Goal: Information Seeking & Learning: Learn about a topic

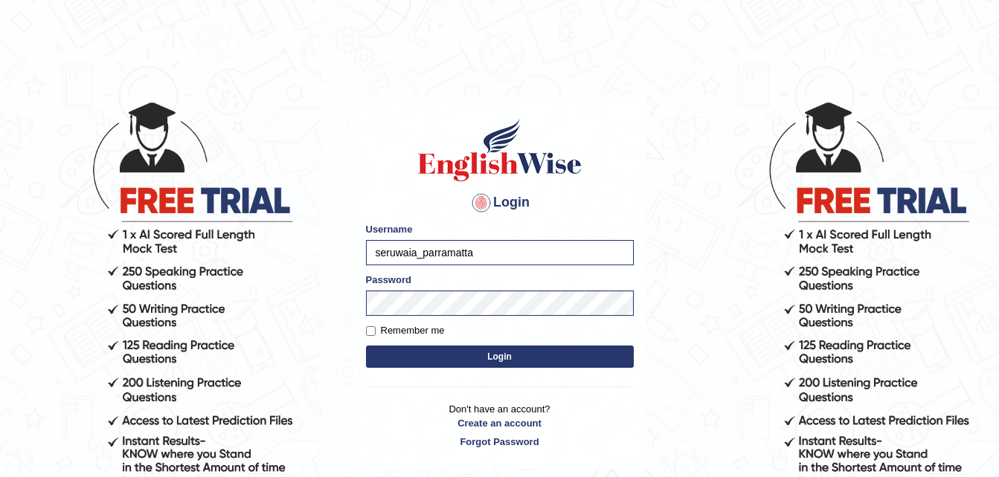
click at [419, 330] on label "Remember me" at bounding box center [405, 330] width 79 height 15
click at [375, 330] on input "Remember me" at bounding box center [371, 331] width 10 height 10
checkbox input "true"
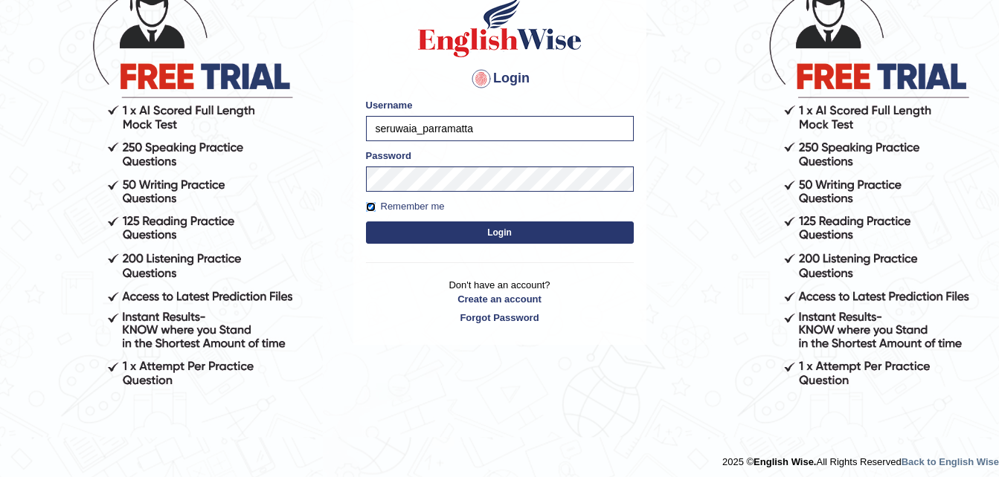
scroll to position [130, 0]
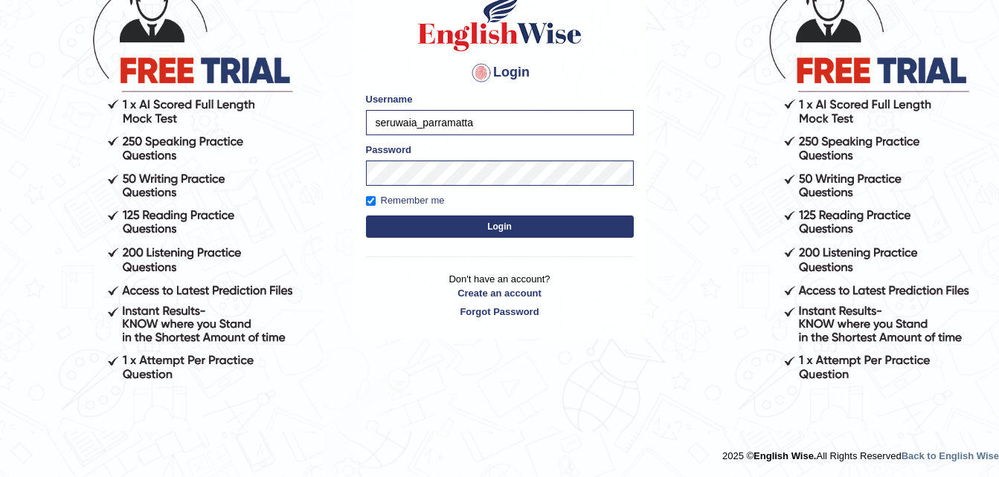
click at [497, 231] on button "Login" at bounding box center [500, 227] width 268 height 22
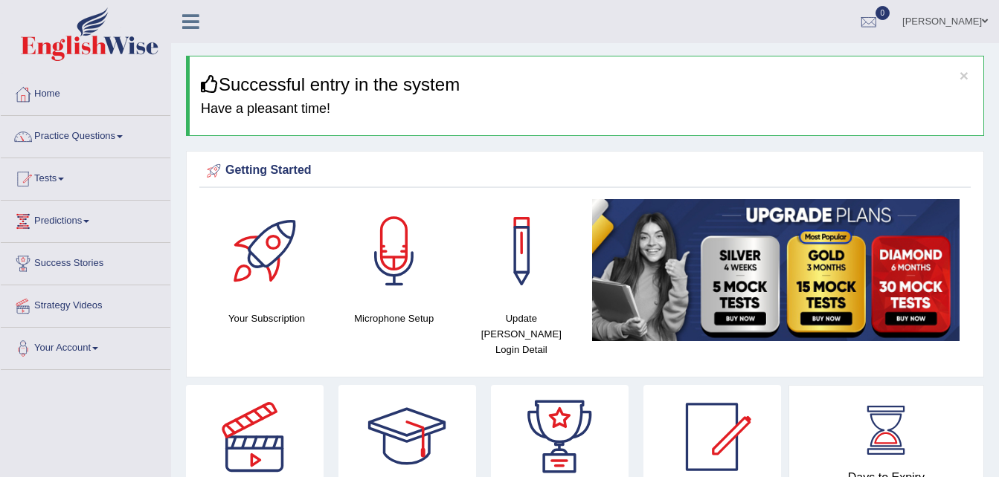
click at [117, 138] on link "Practice Questions" at bounding box center [86, 134] width 170 height 37
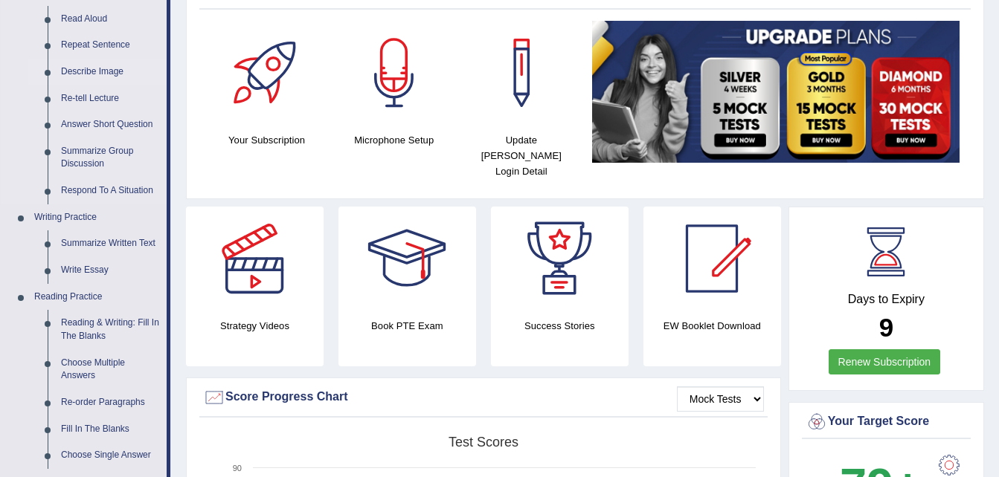
scroll to position [184, 0]
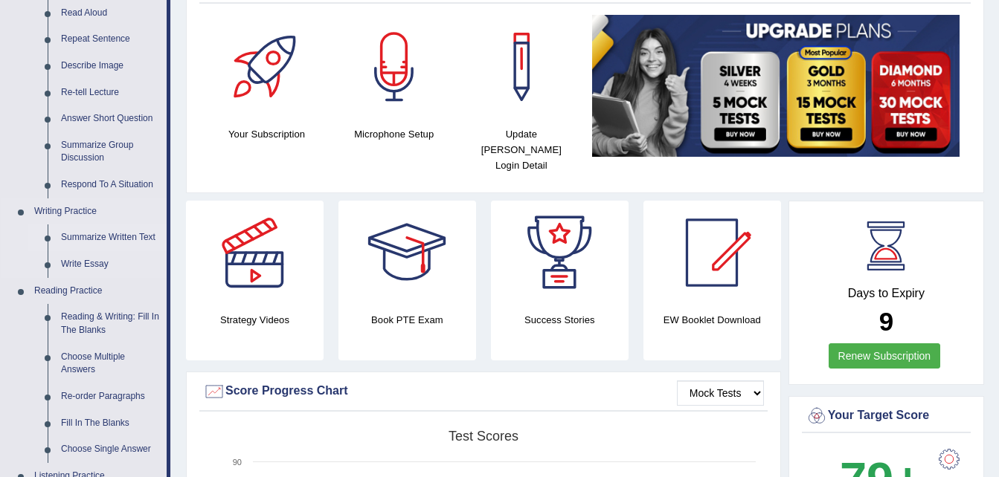
click at [139, 233] on link "Summarize Written Text" at bounding box center [110, 238] width 112 height 27
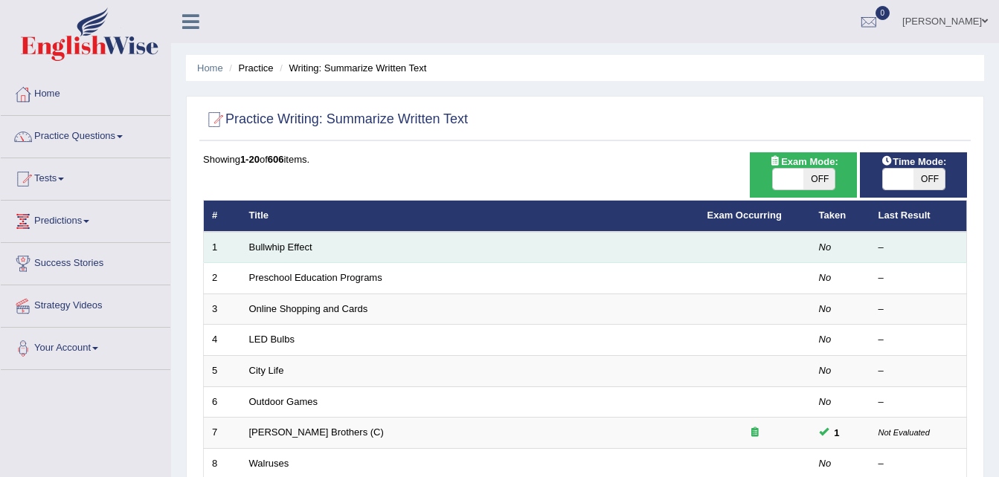
click at [699, 249] on td at bounding box center [755, 247] width 112 height 31
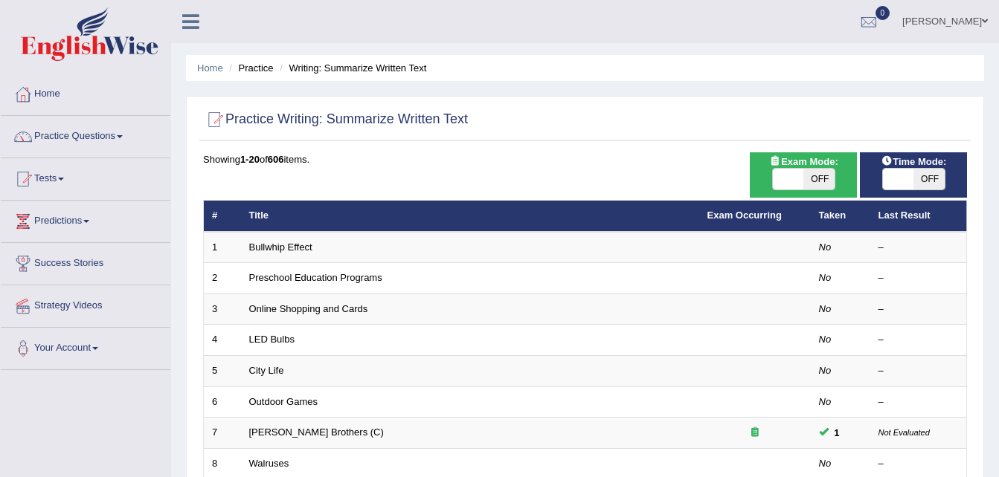
click at [803, 175] on span "OFF" at bounding box center [818, 179] width 31 height 21
checkbox input "true"
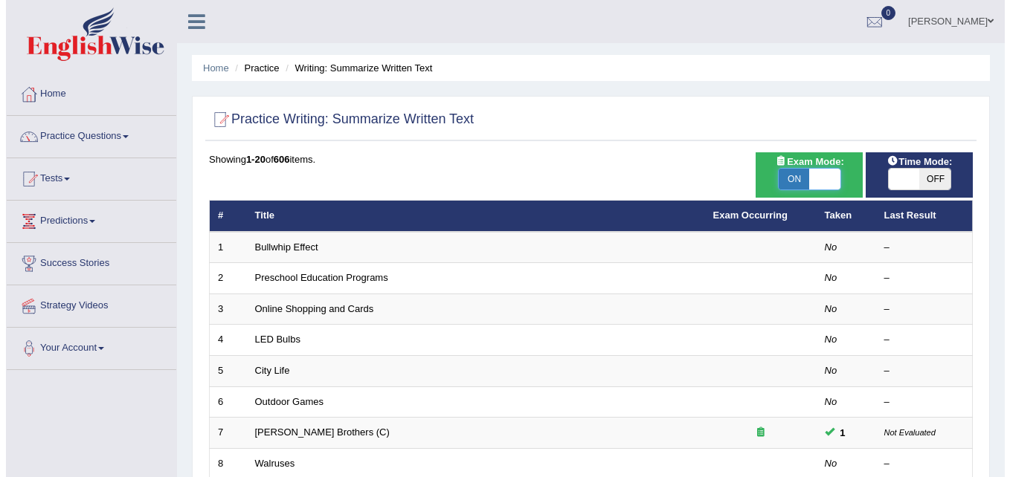
scroll to position [48, 0]
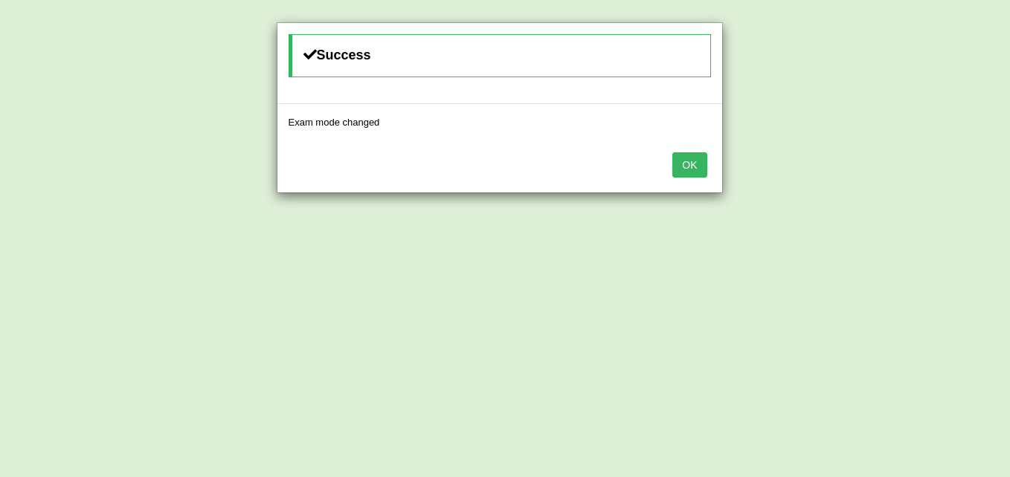
click at [685, 164] on button "OK" at bounding box center [689, 164] width 34 height 25
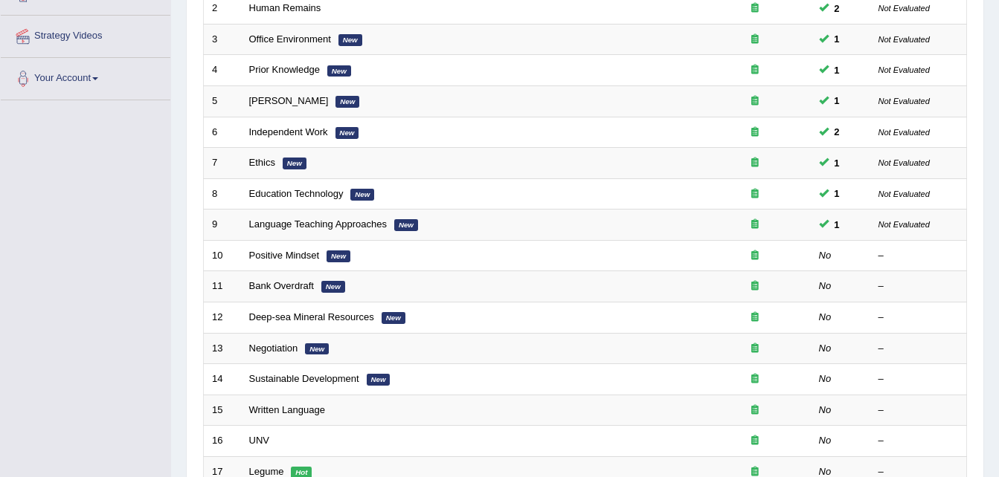
scroll to position [271, 0]
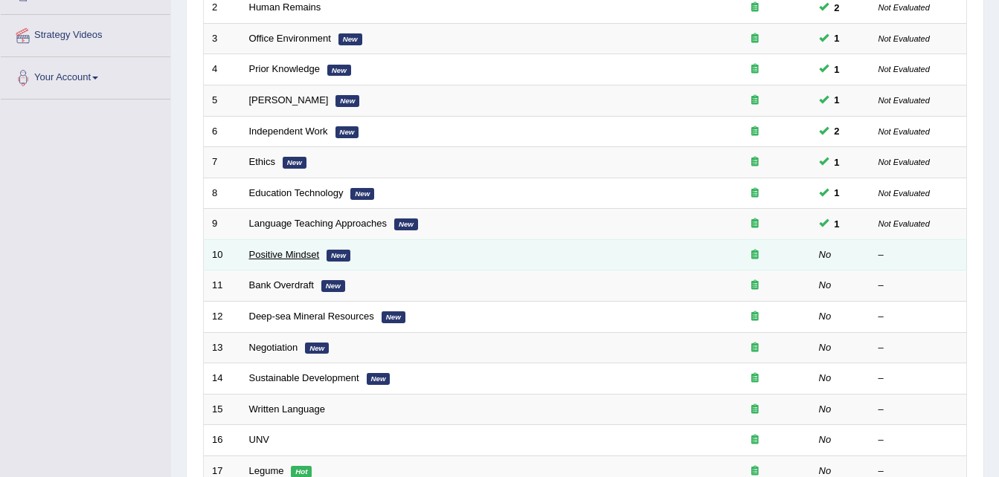
click at [280, 256] on link "Positive Mindset" at bounding box center [284, 254] width 71 height 11
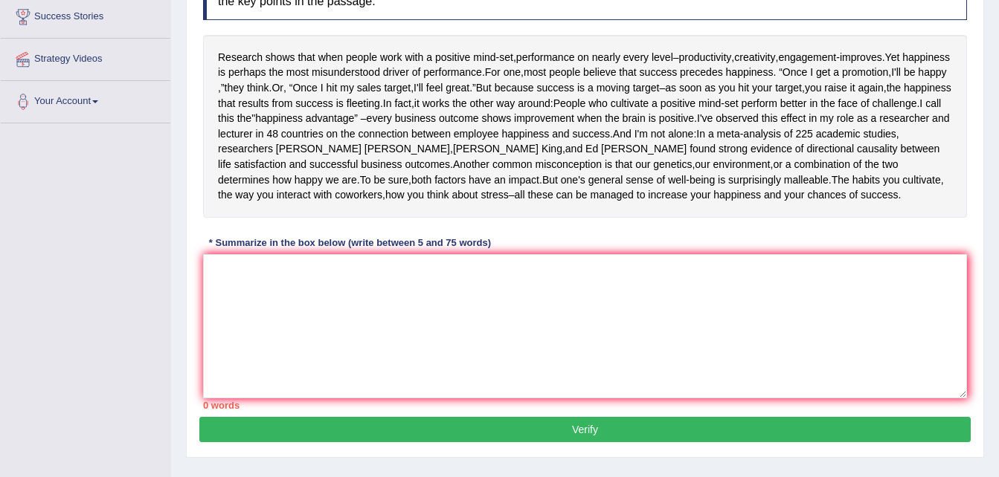
scroll to position [267, 0]
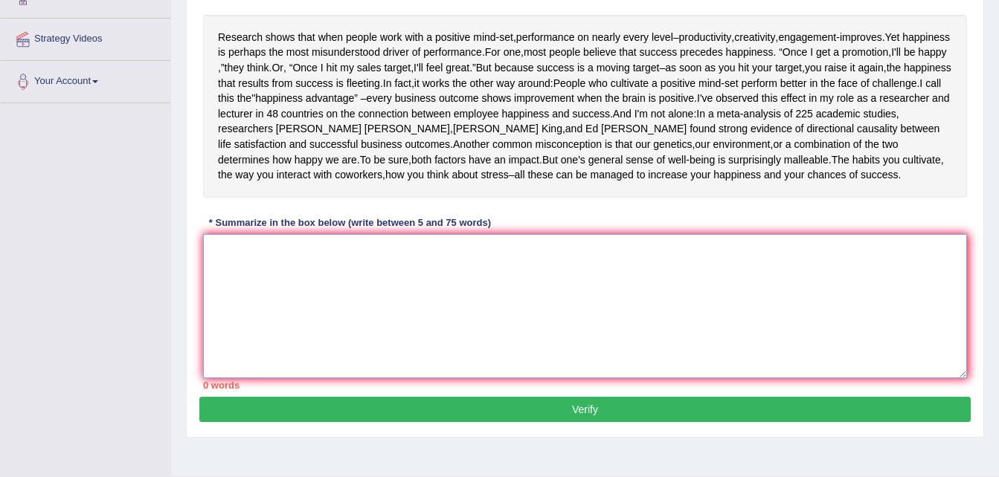
click at [277, 268] on textarea at bounding box center [585, 306] width 764 height 144
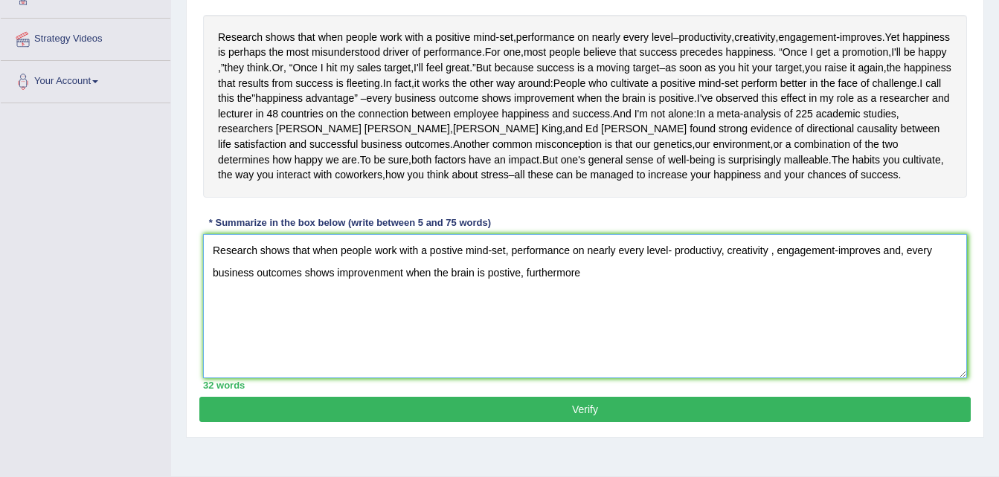
type textarea "Research shows that when people work with a postive mind-set, performance on ne…"
